Goal: Complete application form: Complete application form

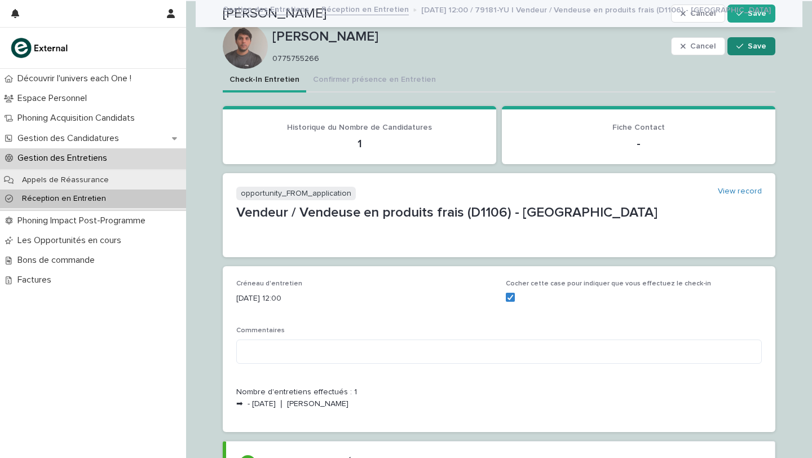
click at [752, 48] on span "Save" at bounding box center [757, 46] width 19 height 8
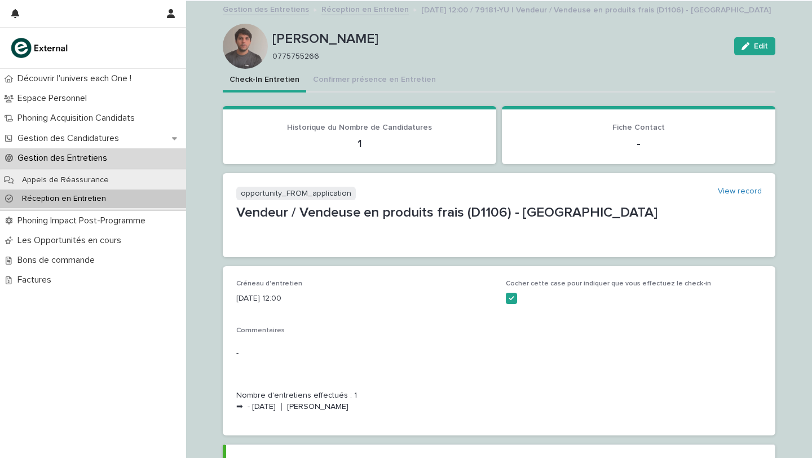
click at [80, 200] on p "Réception en Entretien" at bounding box center [64, 199] width 102 height 10
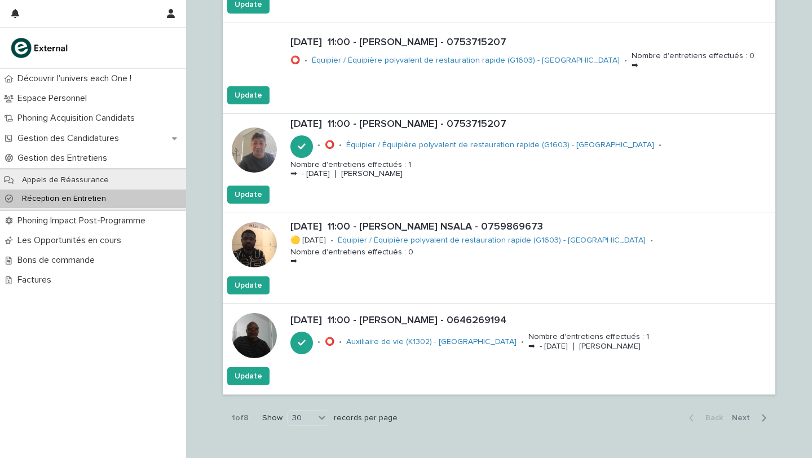
scroll to position [2551, 0]
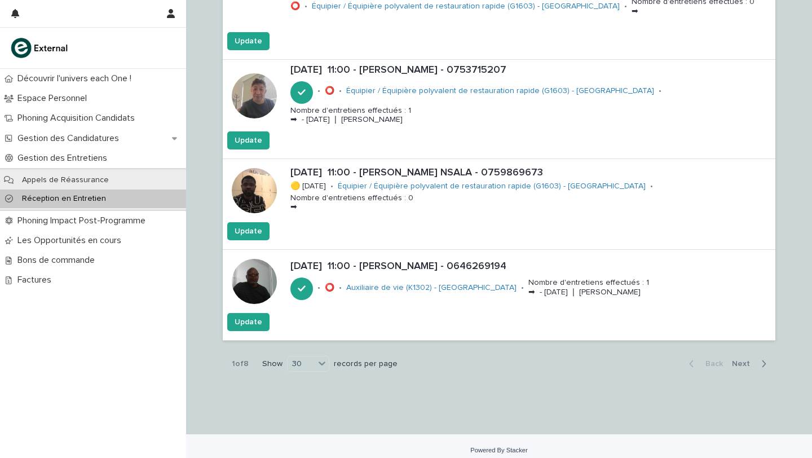
click at [741, 360] on span "Next" at bounding box center [744, 364] width 25 height 8
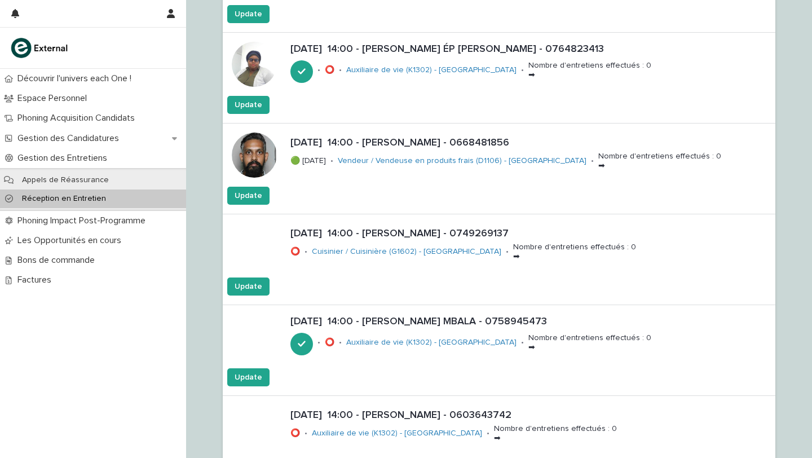
scroll to position [1682, 0]
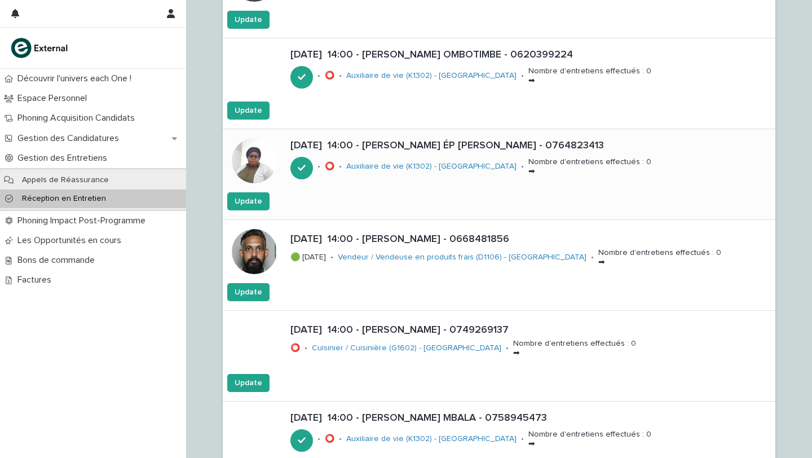
click at [411, 140] on p "[DATE] 14:00 - [PERSON_NAME] ÉP [PERSON_NAME] - 0764823413" at bounding box center [530, 146] width 481 height 12
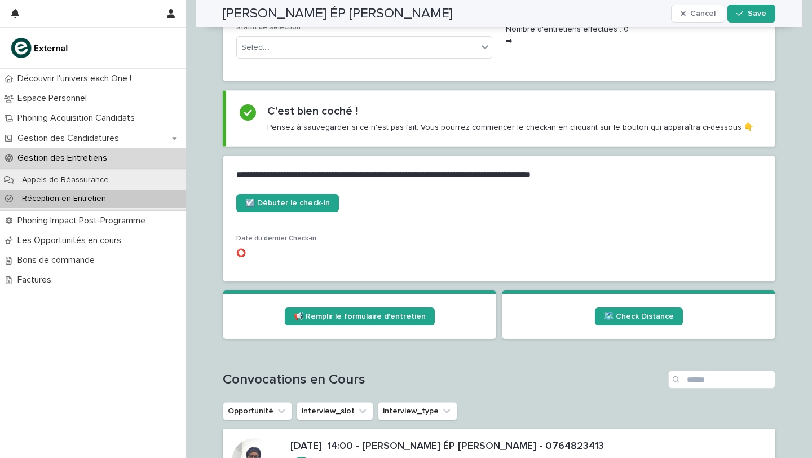
scroll to position [380, 0]
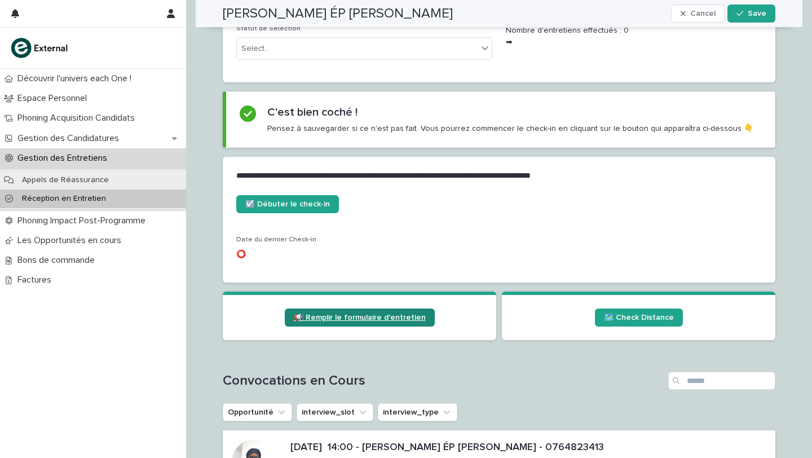
click at [350, 316] on span "📢 Remplir le formulaire d'entretien" at bounding box center [360, 318] width 132 height 8
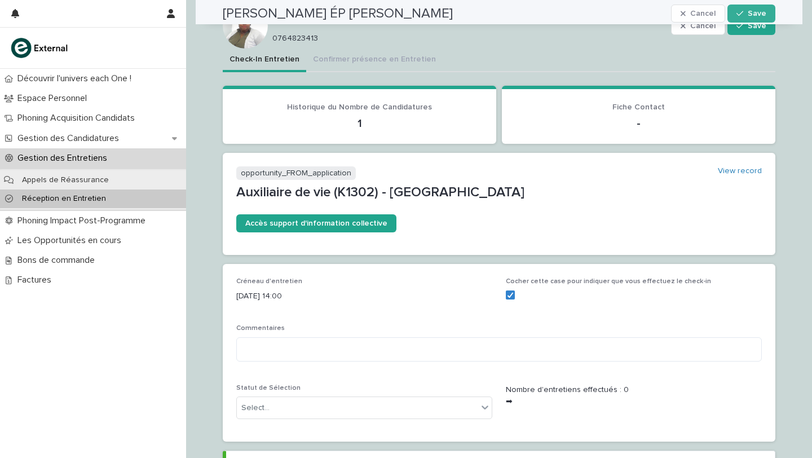
scroll to position [0, 0]
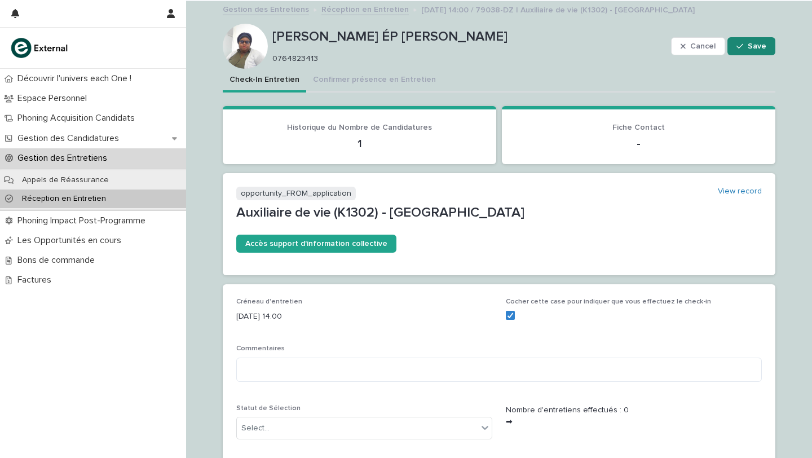
click at [750, 39] on button "Save" at bounding box center [752, 46] width 48 height 18
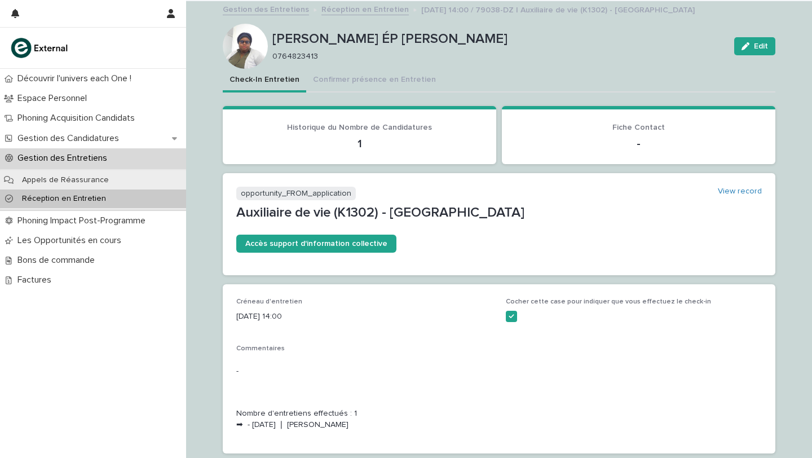
click at [355, 8] on link "Réception en Entretien" at bounding box center [364, 8] width 87 height 13
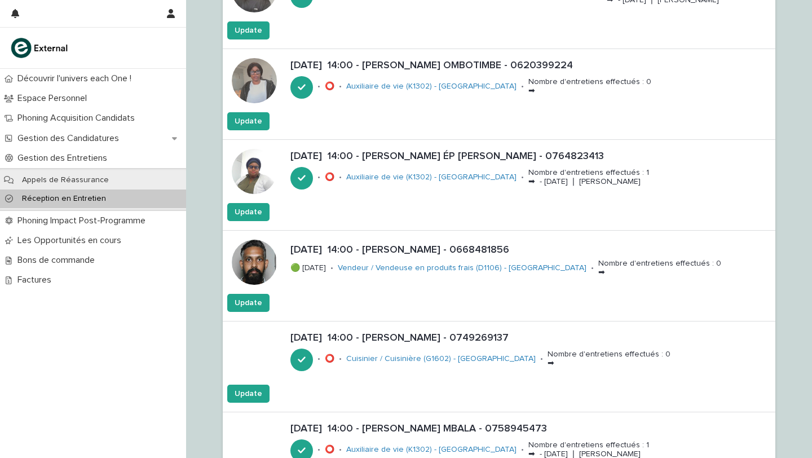
scroll to position [1342, 0]
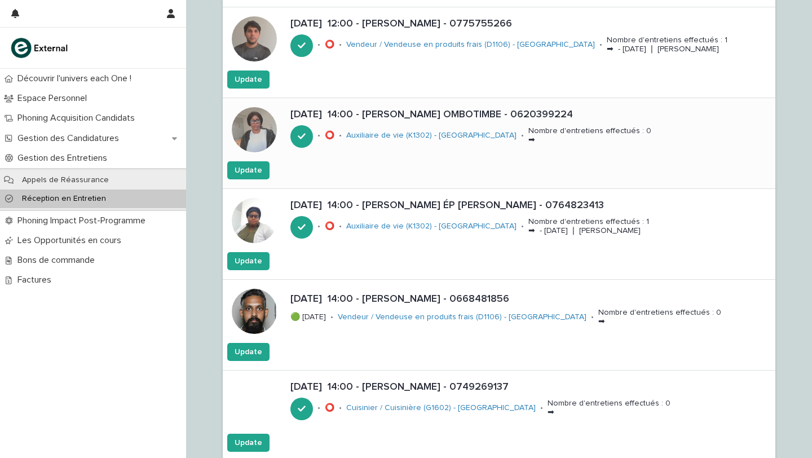
click at [381, 115] on p "[DATE] 14:00 - [PERSON_NAME] OMBOTIMBE - 0620399224" at bounding box center [530, 115] width 481 height 12
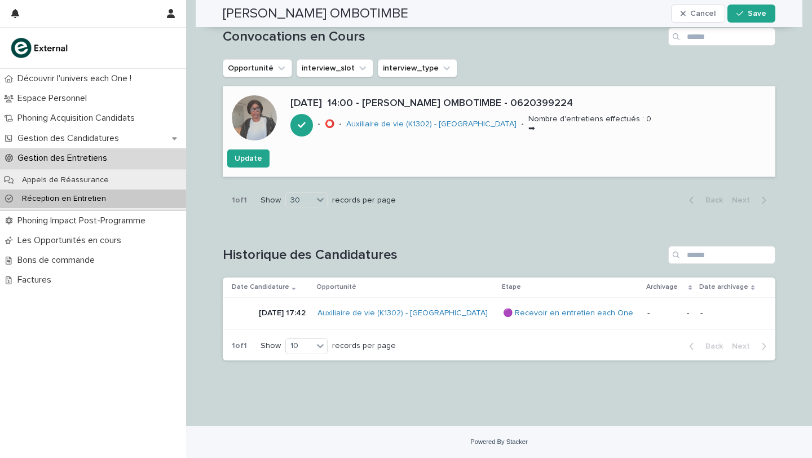
scroll to position [577, 0]
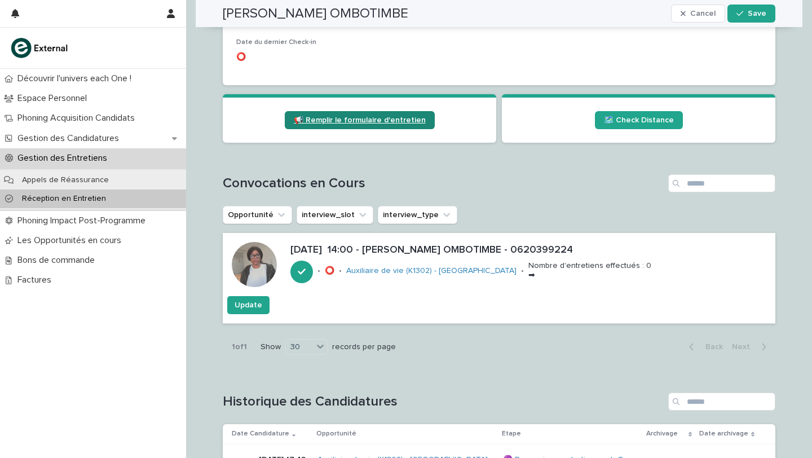
click at [321, 120] on span "📢 Remplir le formulaire d'entretien" at bounding box center [360, 120] width 132 height 8
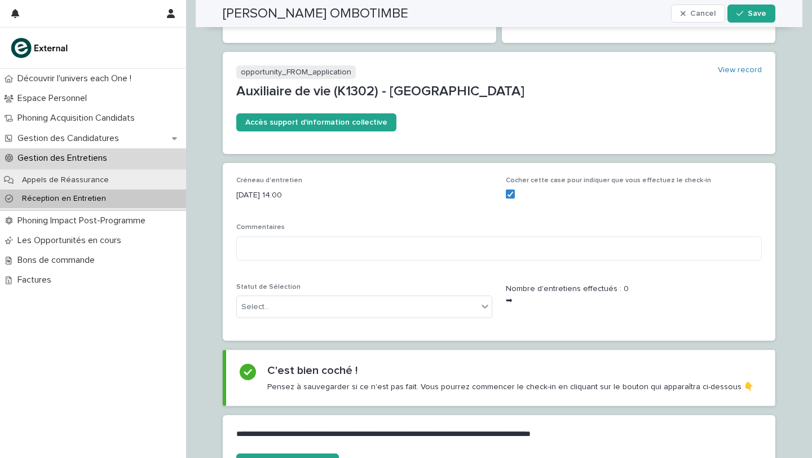
scroll to position [0, 0]
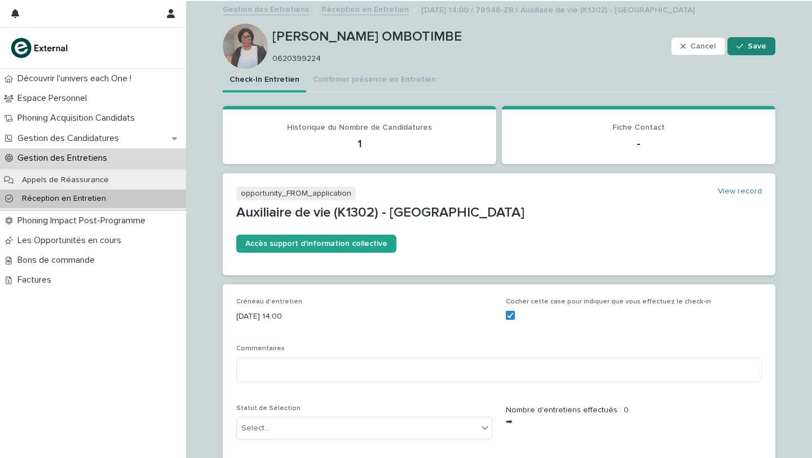
click at [749, 42] on span "Save" at bounding box center [757, 46] width 19 height 8
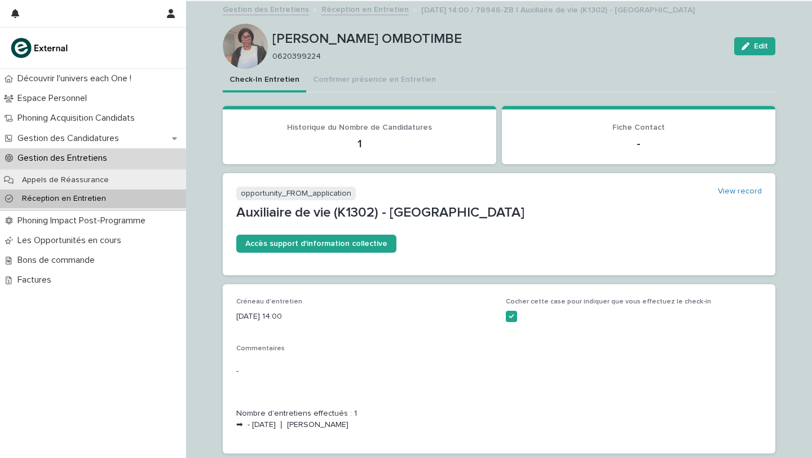
click at [66, 196] on p "Réception en Entretien" at bounding box center [64, 199] width 102 height 10
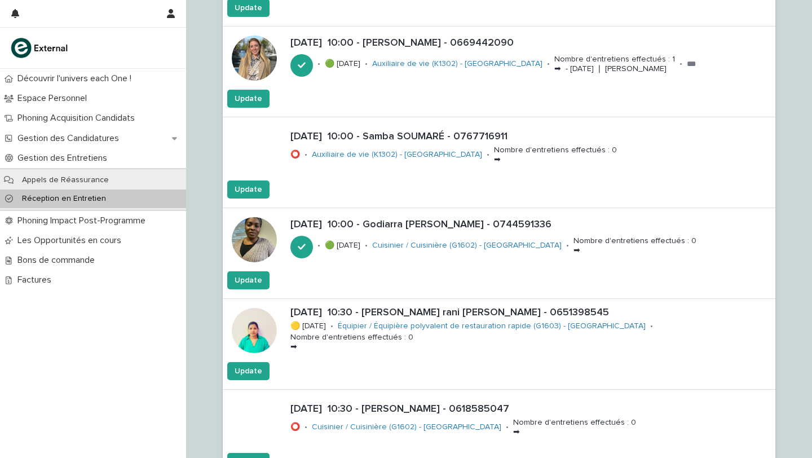
scroll to position [2551, 0]
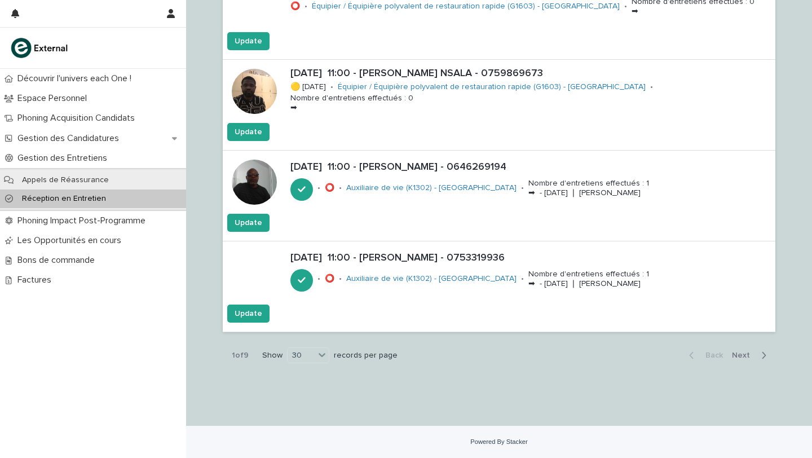
click at [743, 355] on span "Next" at bounding box center [744, 355] width 25 height 8
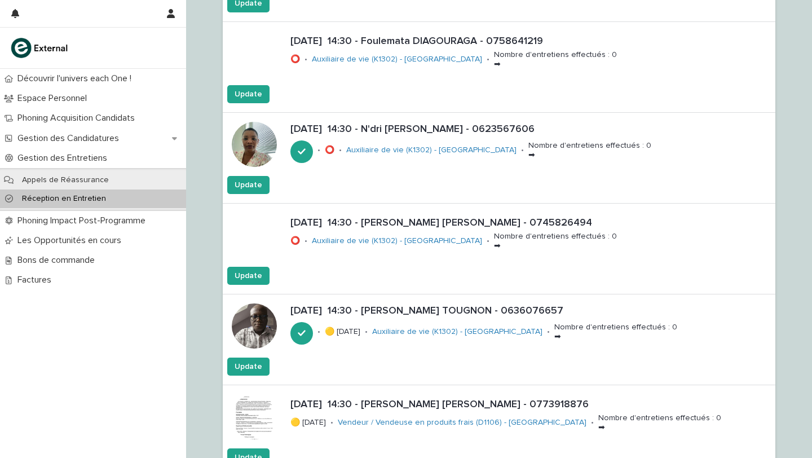
scroll to position [2555, 0]
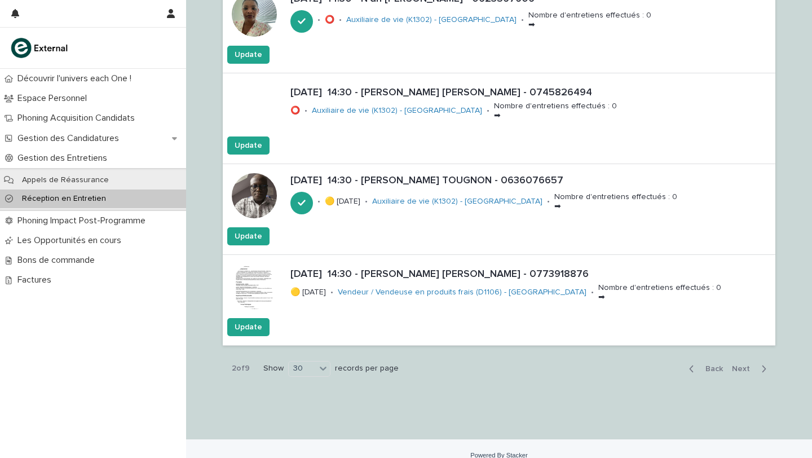
click at [743, 371] on span "Next" at bounding box center [744, 369] width 25 height 8
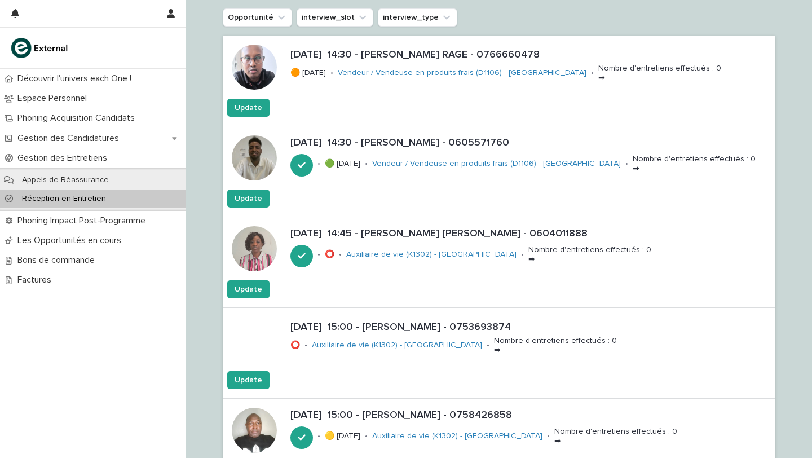
scroll to position [135, 0]
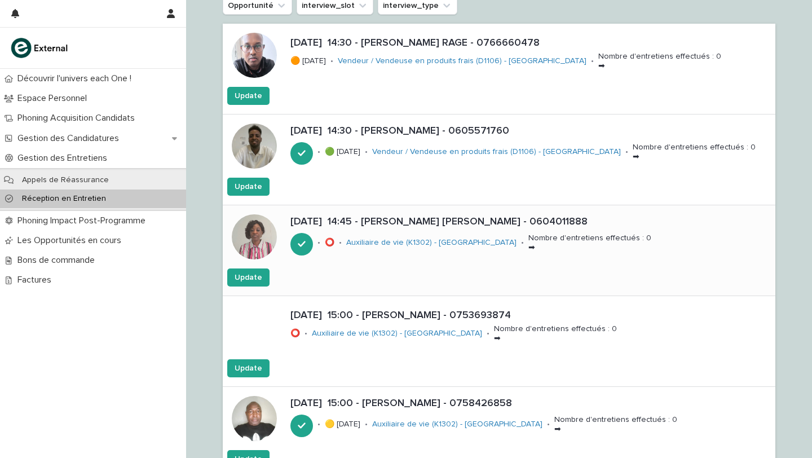
click at [354, 221] on p "[DATE] 14:45 - [PERSON_NAME] [PERSON_NAME] - 0604011888" at bounding box center [530, 222] width 481 height 12
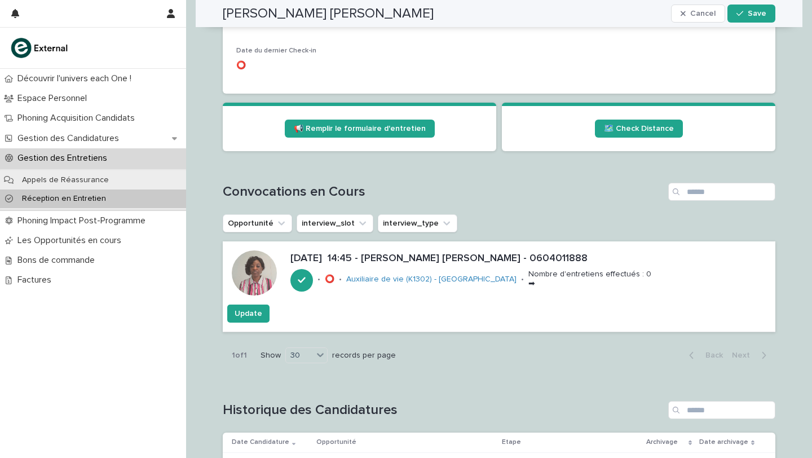
scroll to position [568, 0]
click at [340, 131] on span "📢 Remplir le formulaire d'entretien" at bounding box center [360, 129] width 132 height 8
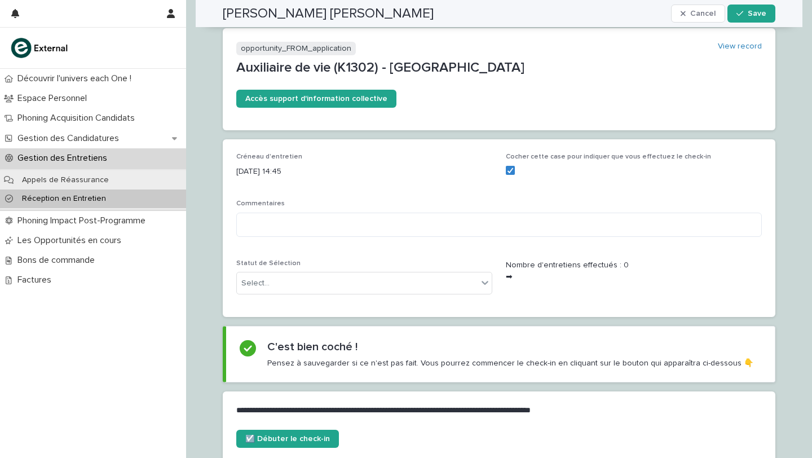
scroll to position [0, 0]
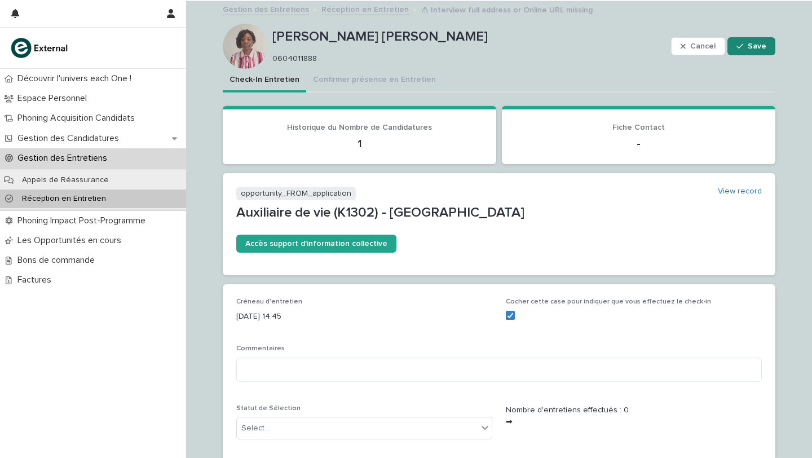
click at [743, 43] on icon "button" at bounding box center [740, 46] width 7 height 8
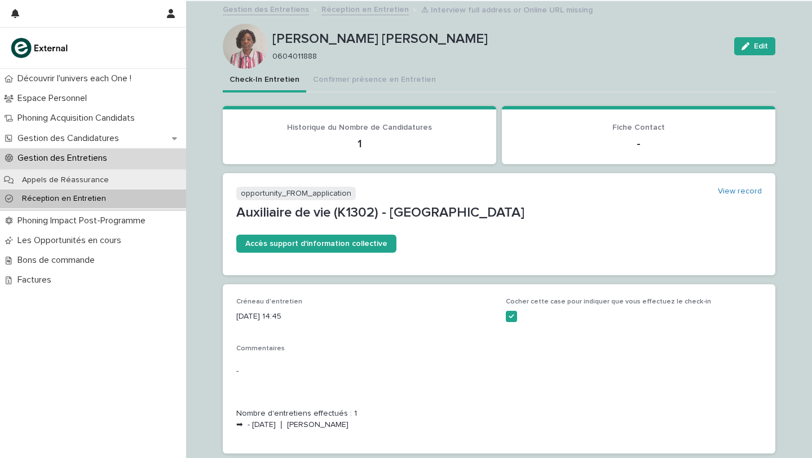
click at [34, 200] on p "Réception en Entretien" at bounding box center [64, 199] width 102 height 10
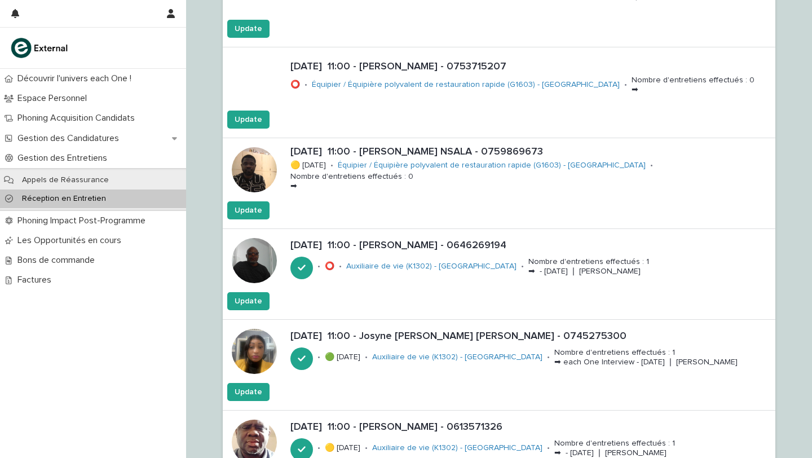
scroll to position [2551, 0]
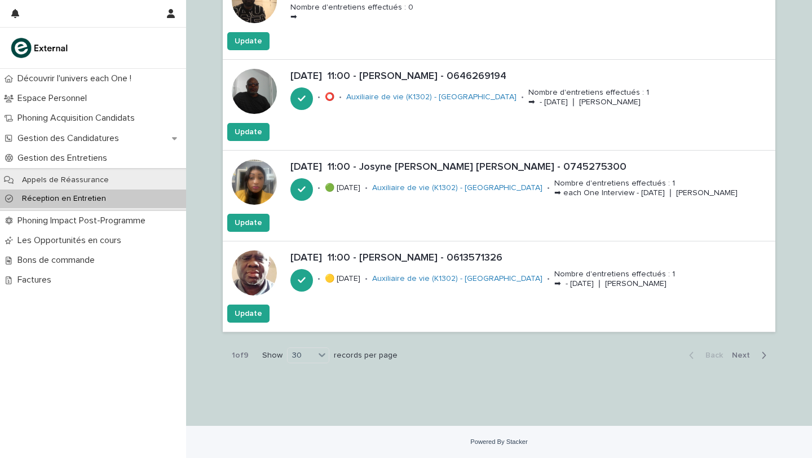
click at [745, 352] on span "Next" at bounding box center [744, 355] width 25 height 8
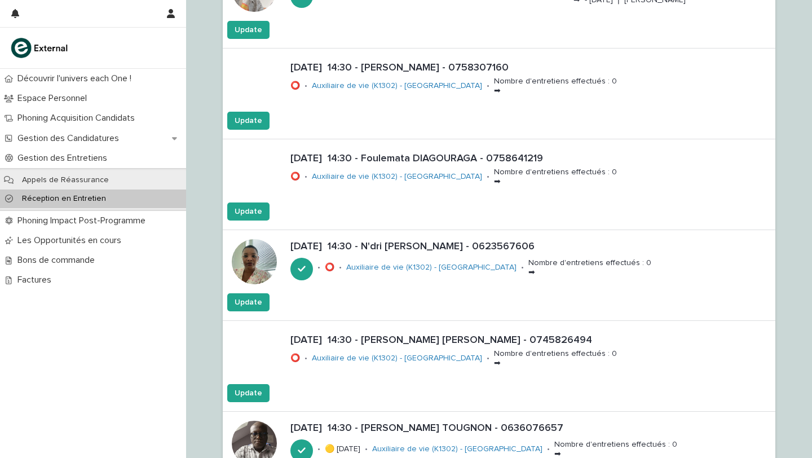
scroll to position [2569, 0]
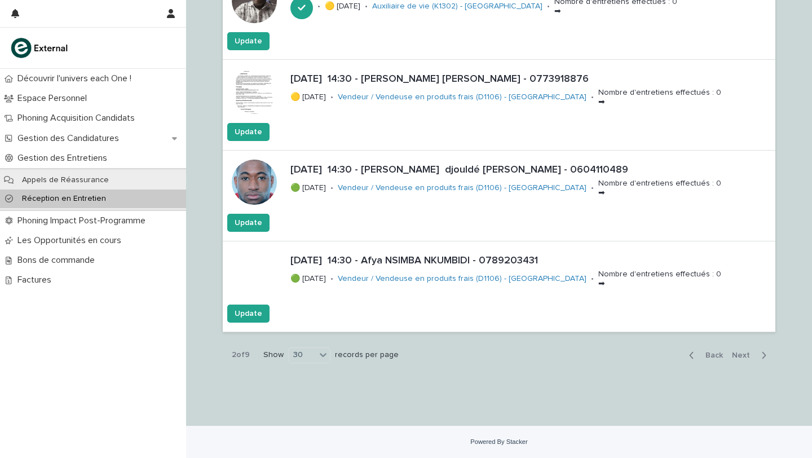
click at [746, 354] on span "Next" at bounding box center [744, 355] width 25 height 8
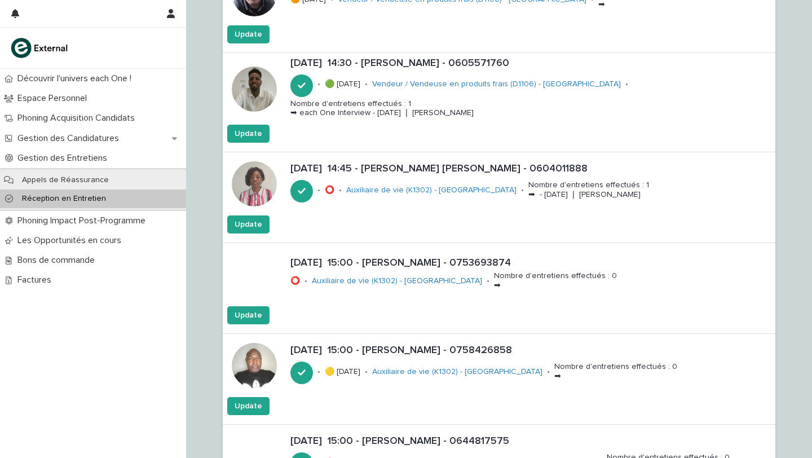
scroll to position [340, 0]
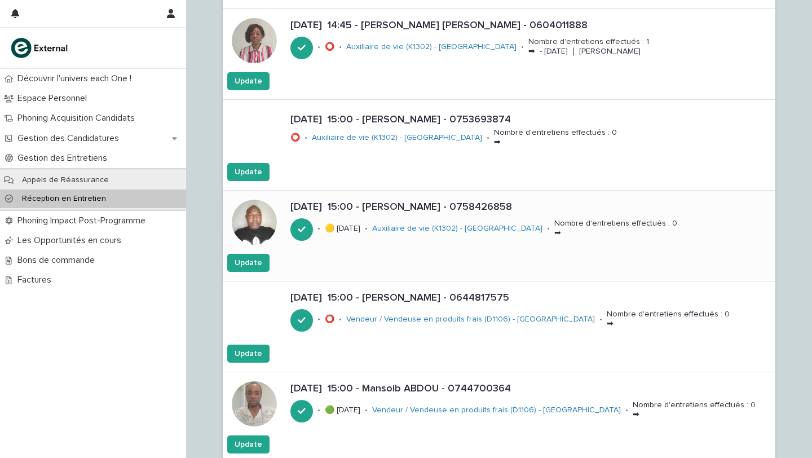
click at [381, 201] on div "[DATE] 15:00 - [PERSON_NAME] - 0758426858" at bounding box center [530, 206] width 481 height 15
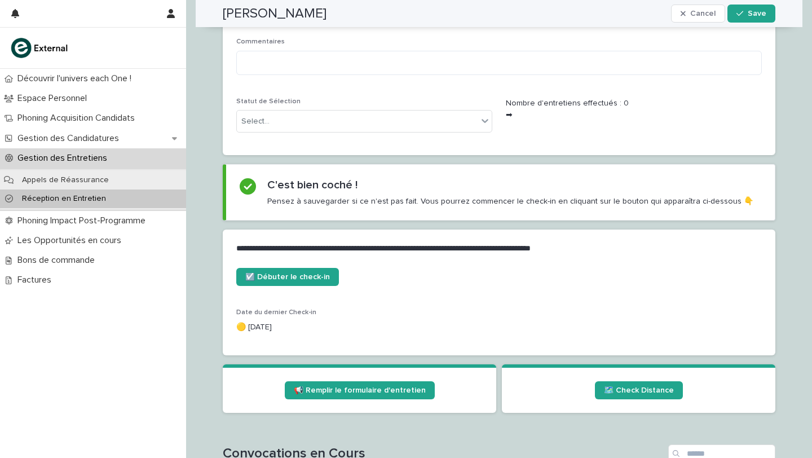
scroll to position [371, 0]
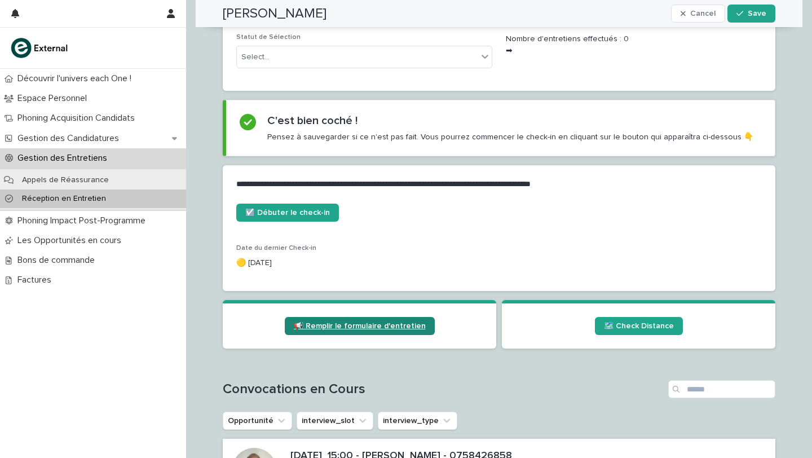
click at [341, 329] on span "📢 Remplir le formulaire d'entretien" at bounding box center [360, 326] width 132 height 8
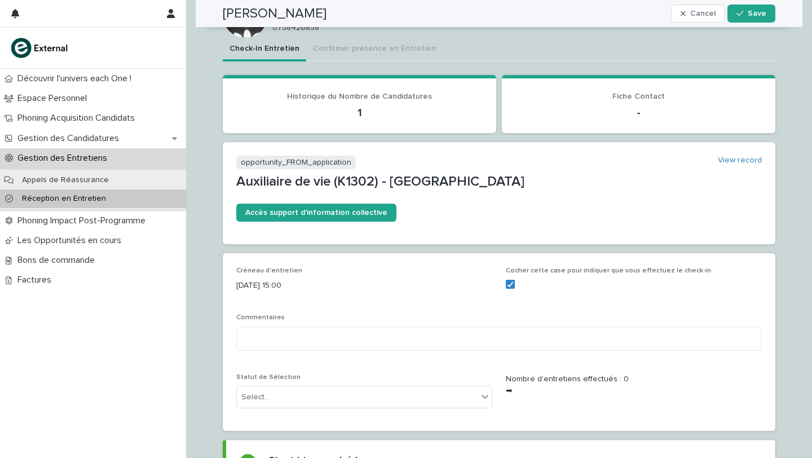
scroll to position [0, 0]
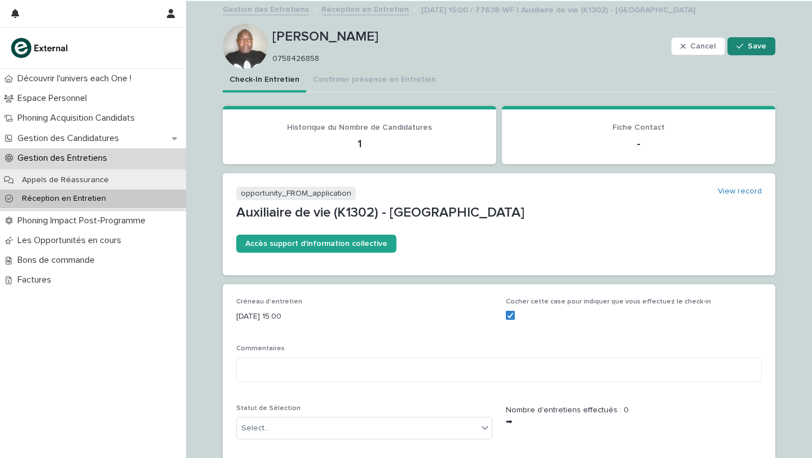
click at [749, 39] on button "Save" at bounding box center [752, 46] width 48 height 18
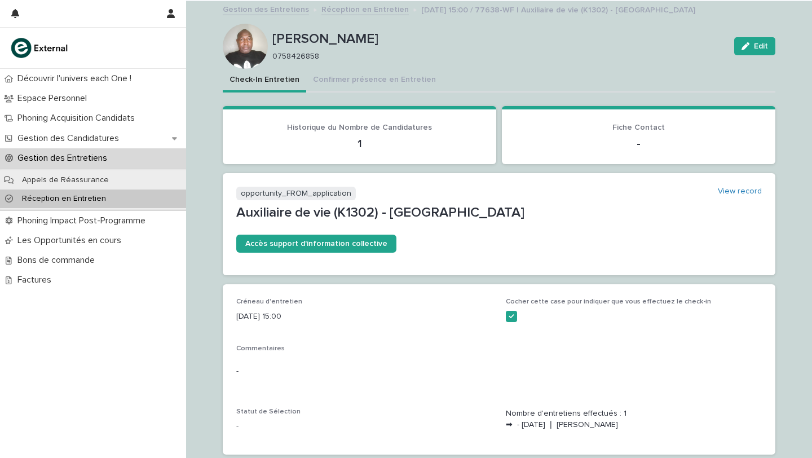
click at [71, 203] on p "Réception en Entretien" at bounding box center [64, 199] width 102 height 10
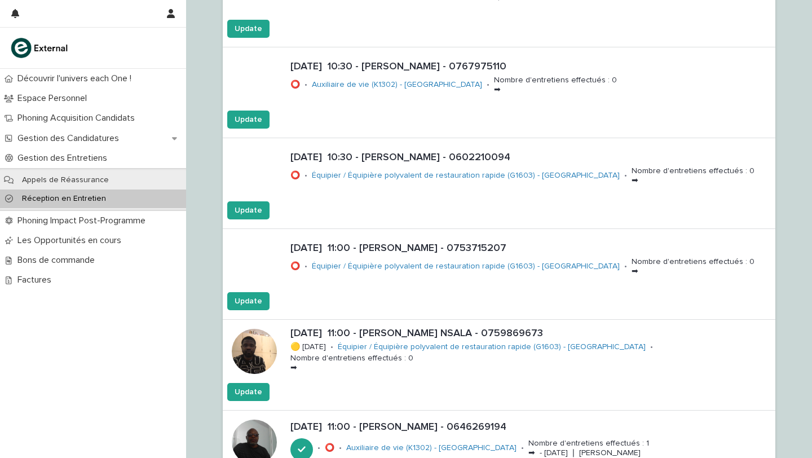
scroll to position [2551, 0]
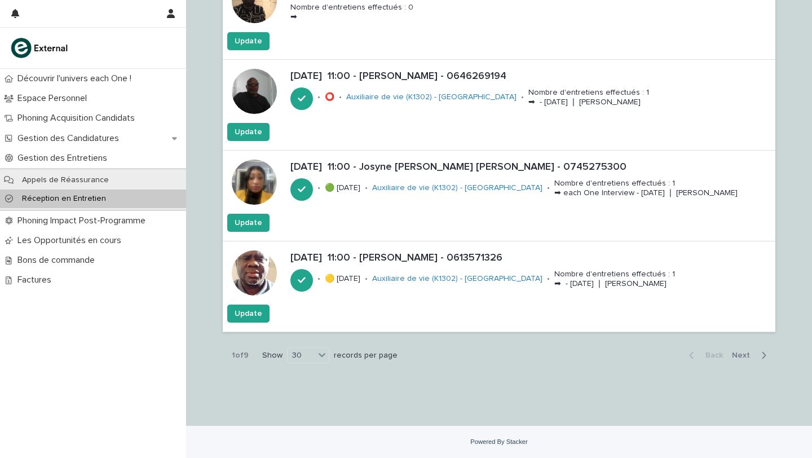
click at [740, 353] on span "Next" at bounding box center [744, 355] width 25 height 8
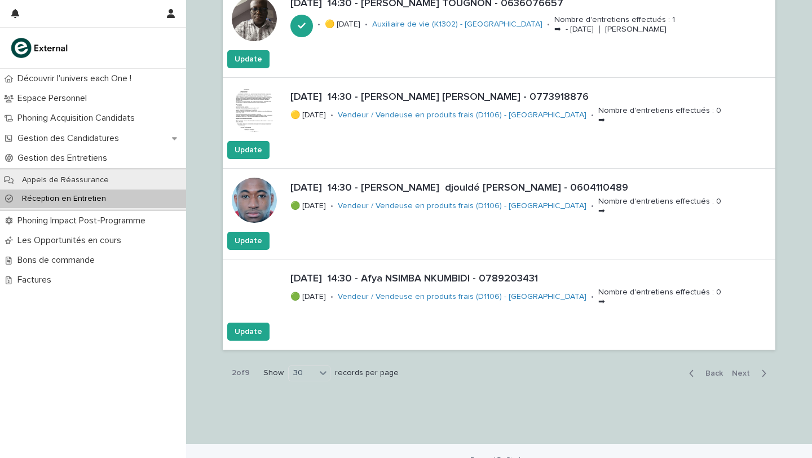
click at [748, 374] on span "Next" at bounding box center [744, 373] width 25 height 8
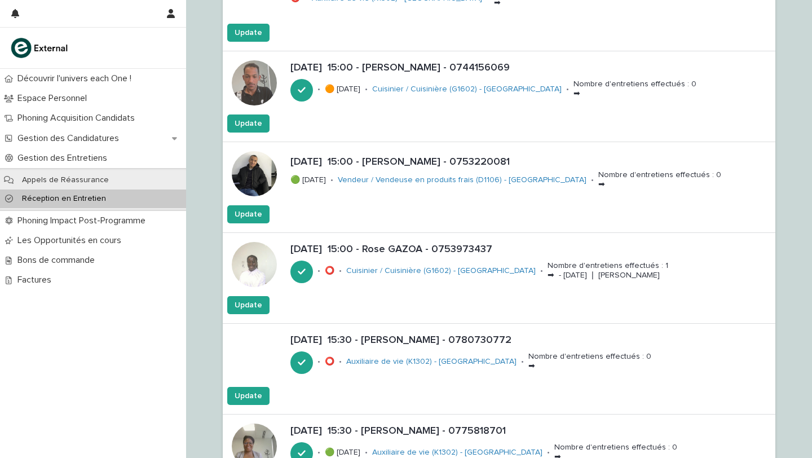
scroll to position [1016, 0]
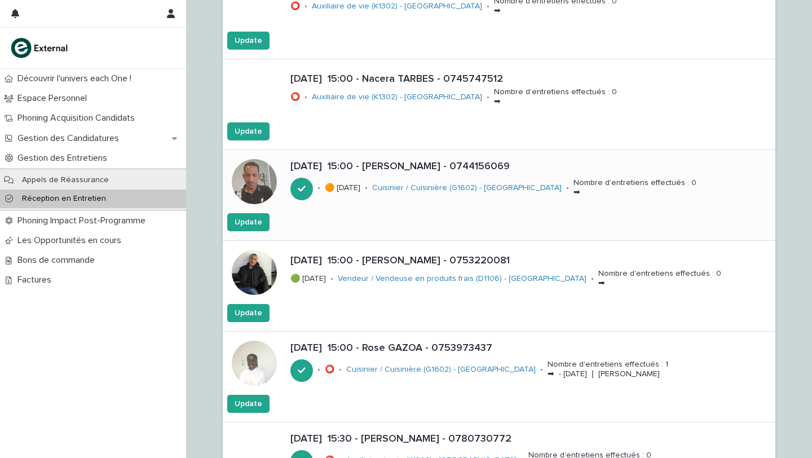
click at [365, 167] on p "[DATE] 15:00 - [PERSON_NAME] - 0744156069" at bounding box center [530, 167] width 481 height 12
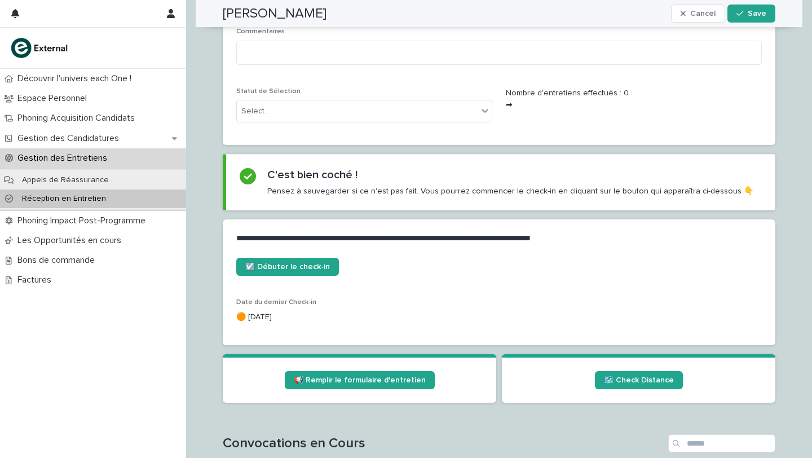
scroll to position [362, 0]
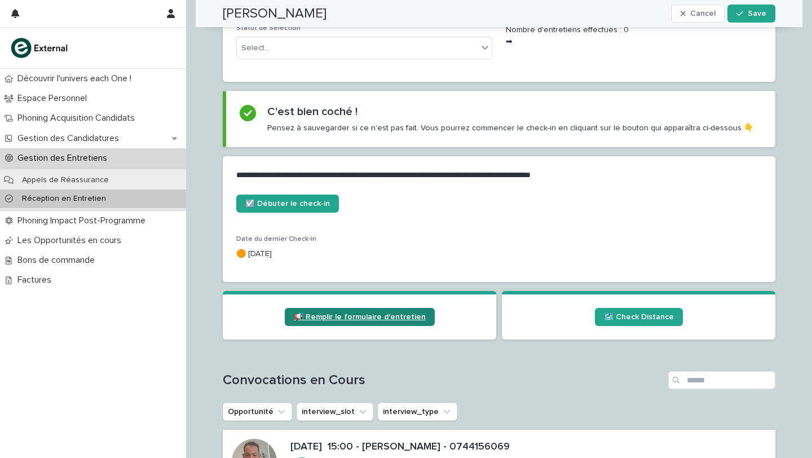
click at [354, 319] on span "📢 Remplir le formulaire d'entretien" at bounding box center [360, 317] width 132 height 8
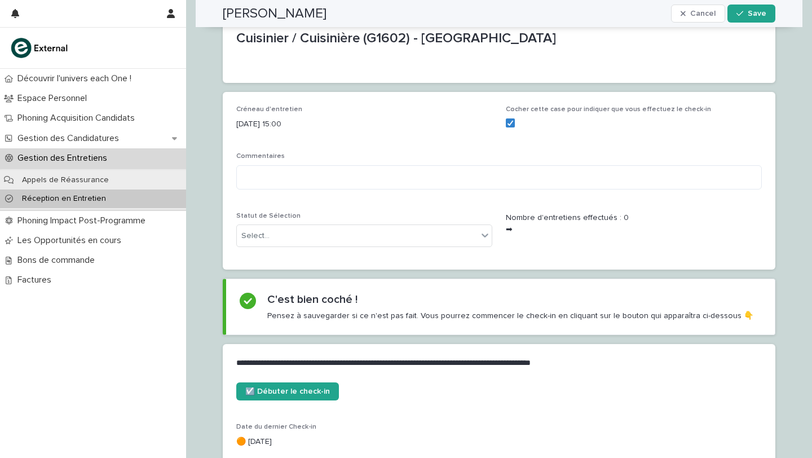
scroll to position [0, 0]
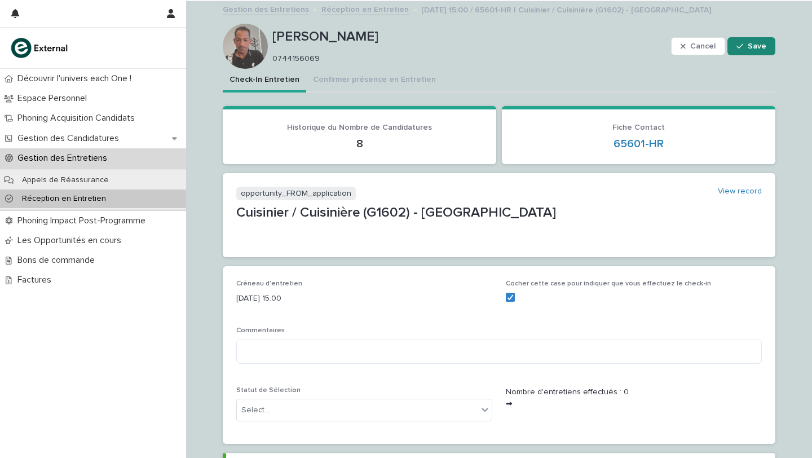
click at [752, 47] on span "Save" at bounding box center [757, 46] width 19 height 8
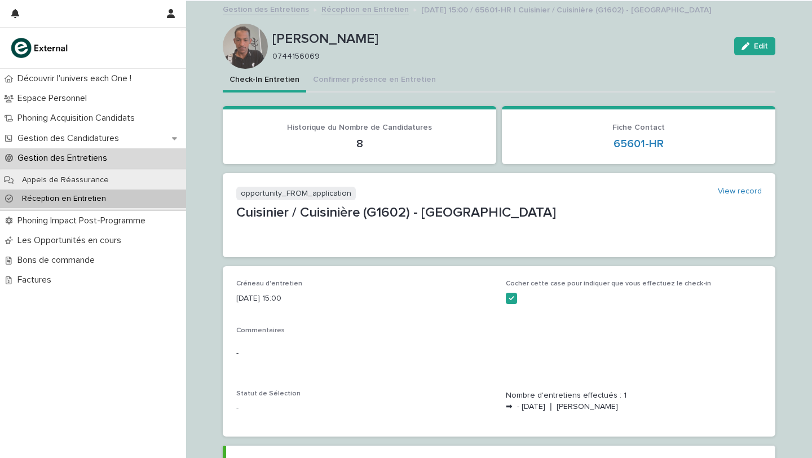
click at [76, 199] on p "Réception en Entretien" at bounding box center [64, 199] width 102 height 10
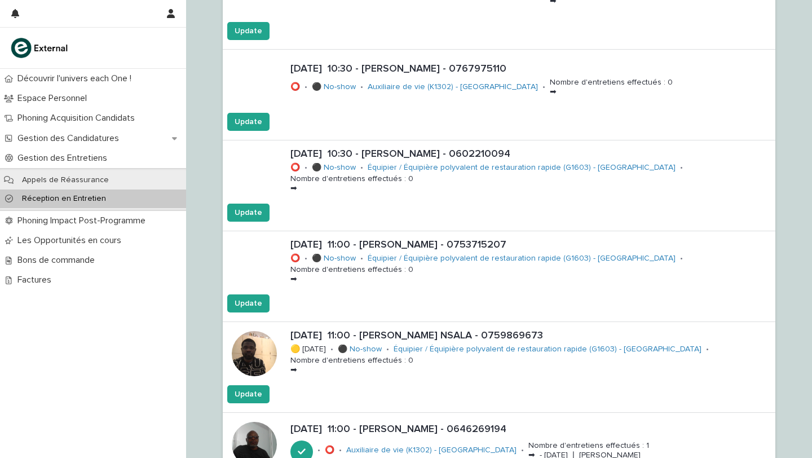
scroll to position [2551, 0]
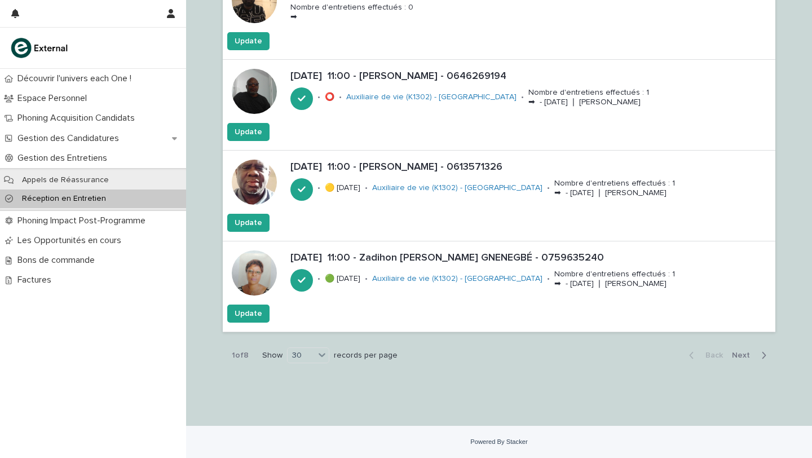
click at [743, 356] on span "Next" at bounding box center [744, 355] width 25 height 8
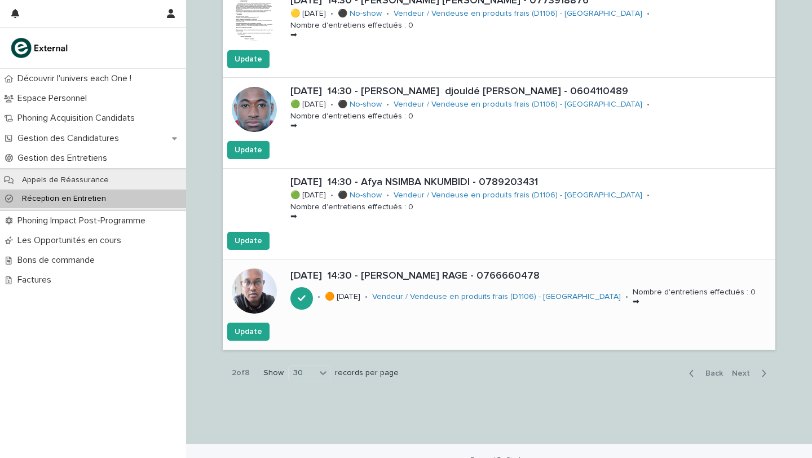
click at [478, 277] on p "[DATE] 14:30 - [PERSON_NAME] RAGE - 0766660478" at bounding box center [530, 276] width 481 height 12
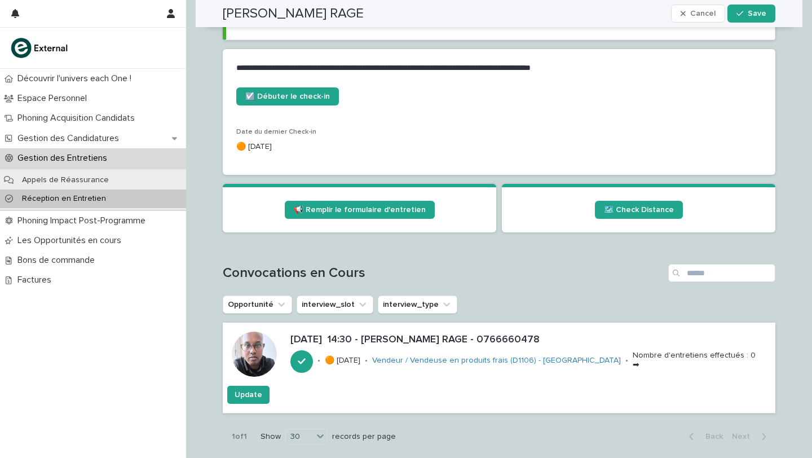
scroll to position [470, 0]
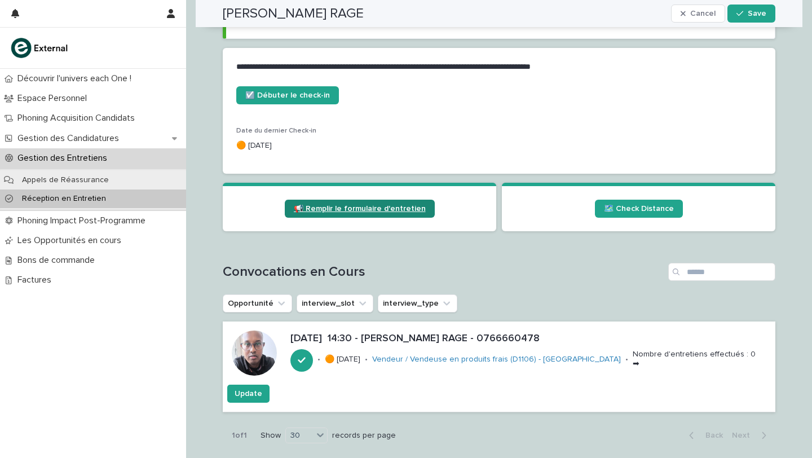
click at [344, 204] on link "📢 Remplir le formulaire d'entretien" at bounding box center [360, 209] width 150 height 18
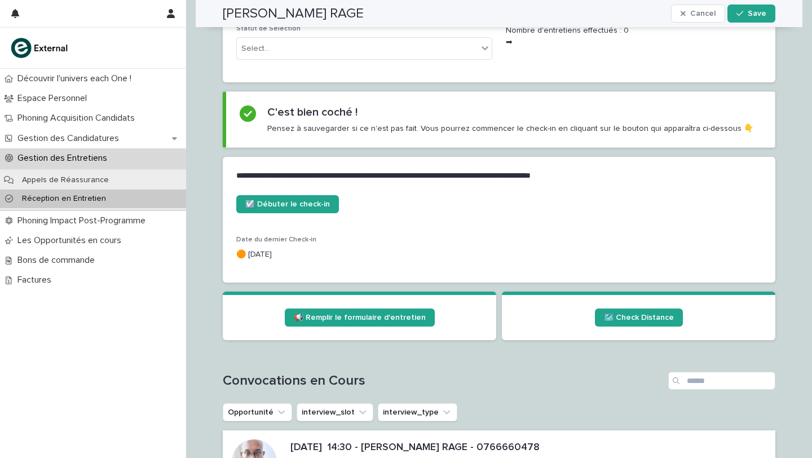
scroll to position [0, 0]
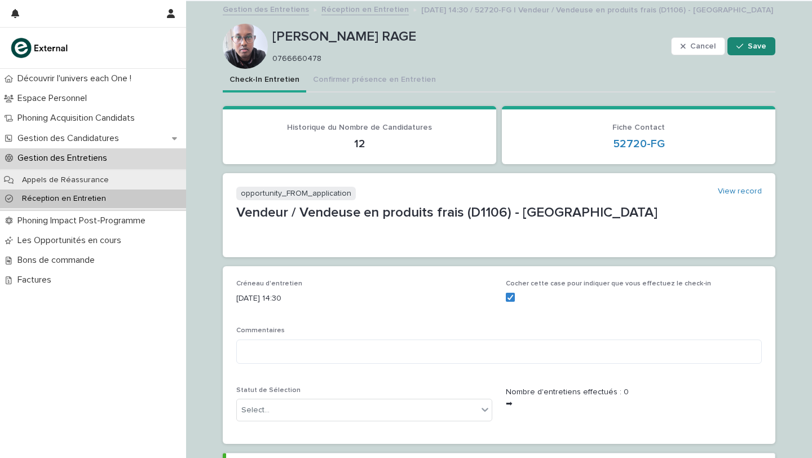
click at [750, 49] on span "Save" at bounding box center [757, 46] width 19 height 8
